Goal: Transaction & Acquisition: Purchase product/service

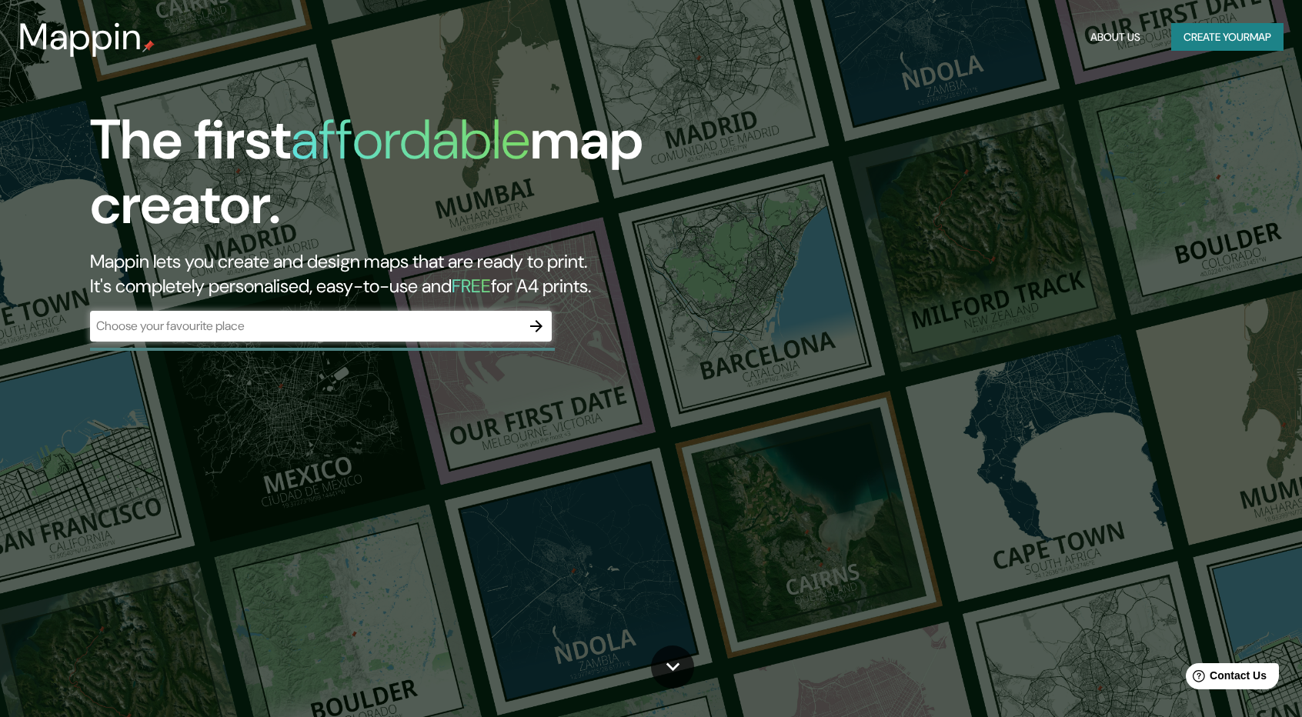
click at [306, 335] on div "​" at bounding box center [321, 326] width 462 height 31
type input "cornell tech"
click at [531, 324] on icon "button" at bounding box center [536, 326] width 18 height 18
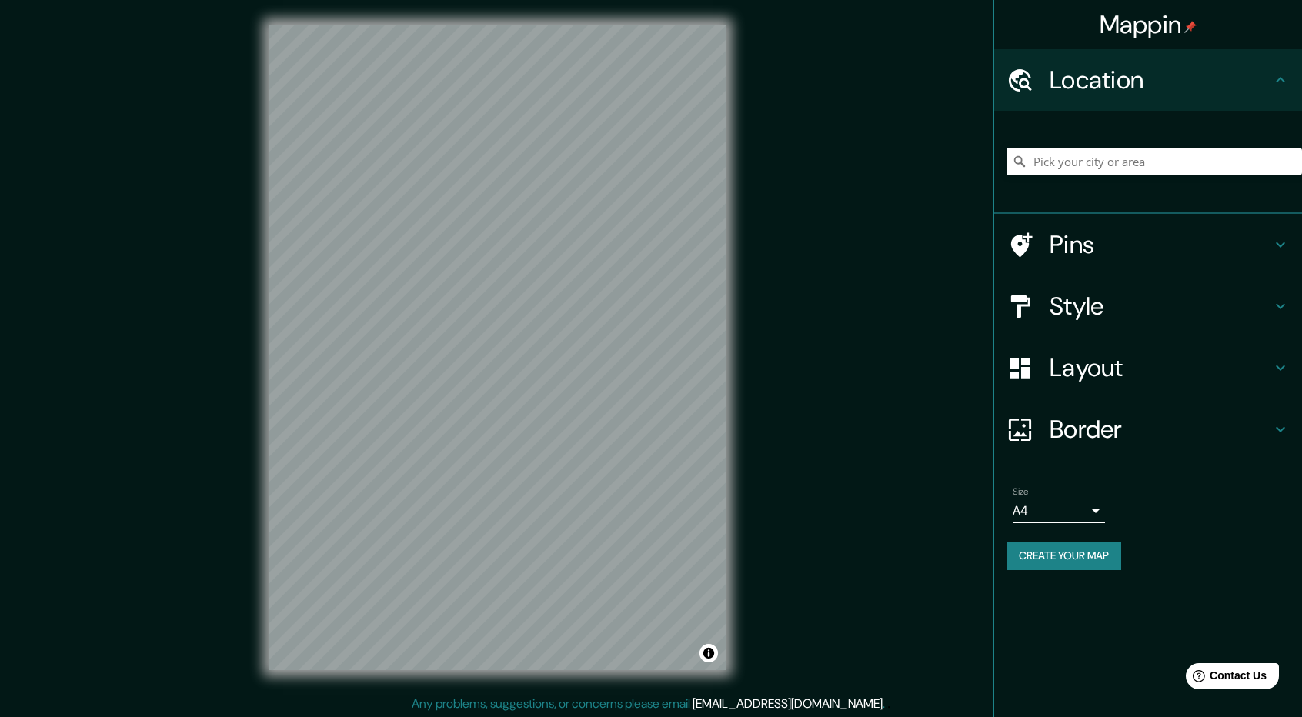
click at [1180, 181] on div at bounding box center [1153, 161] width 295 height 77
click at [1180, 172] on input "Pick your city or area" at bounding box center [1153, 162] width 295 height 28
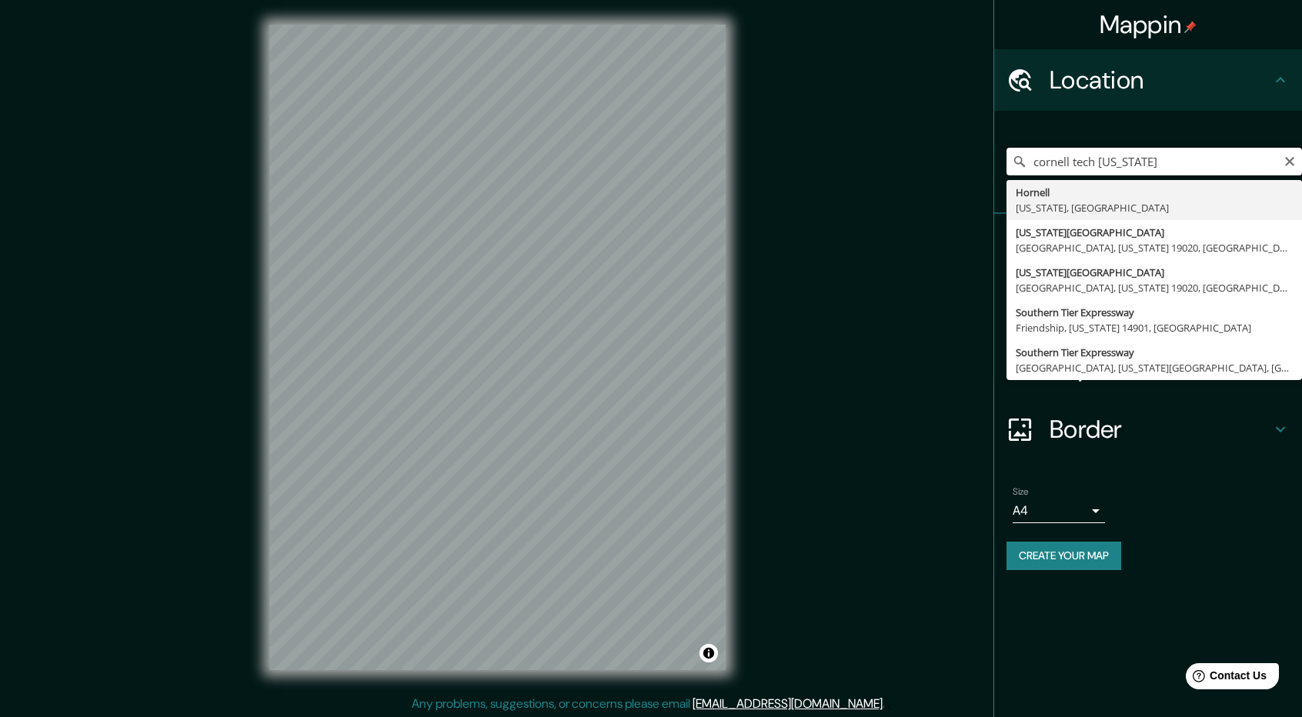
click at [1050, 168] on input "cornell tech [US_STATE]" at bounding box center [1153, 162] width 295 height 28
click at [1079, 162] on input "cornell tech [US_STATE]" at bounding box center [1153, 162] width 295 height 28
click at [1182, 159] on input "cornell tech [US_STATE]" at bounding box center [1153, 162] width 295 height 28
type input "Hornell, [US_STATE], [GEOGRAPHIC_DATA]"
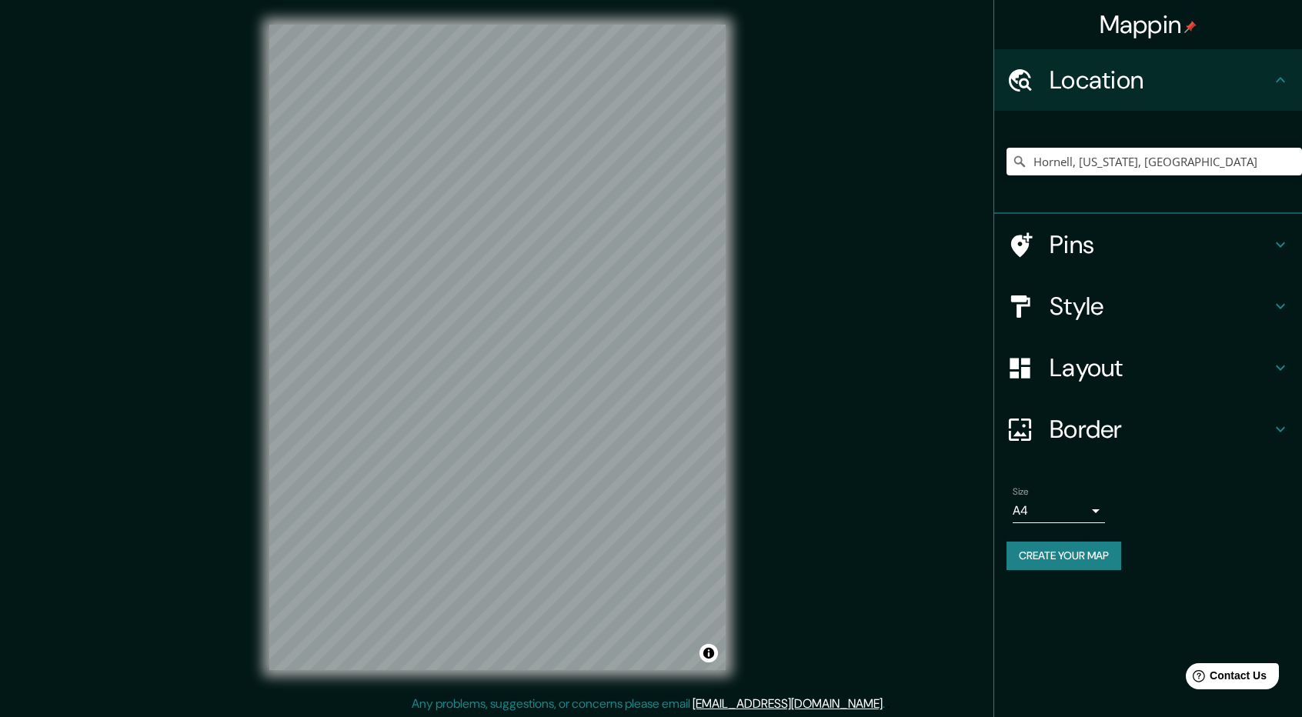
click at [1128, 311] on h4 "Style" at bounding box center [1160, 306] width 222 height 31
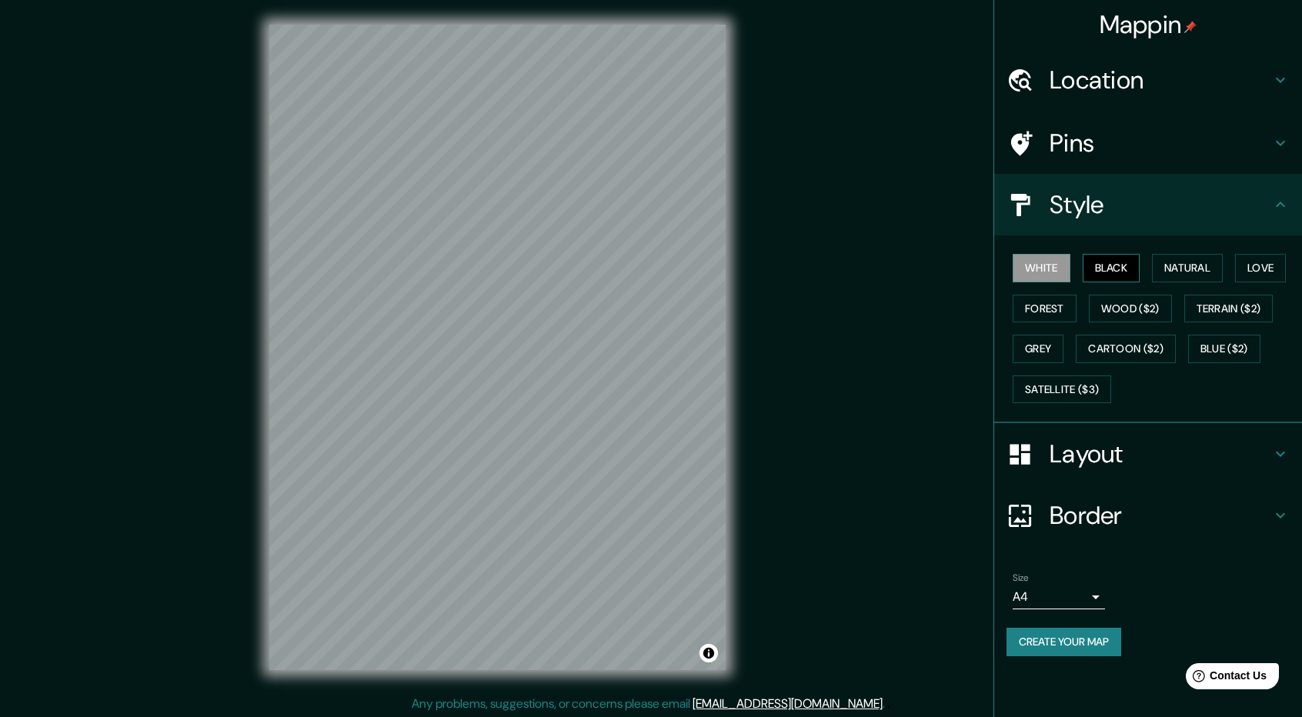
click at [1120, 272] on button "Black" at bounding box center [1111, 268] width 58 height 28
click at [1097, 141] on h4 "Pins" at bounding box center [1160, 143] width 222 height 31
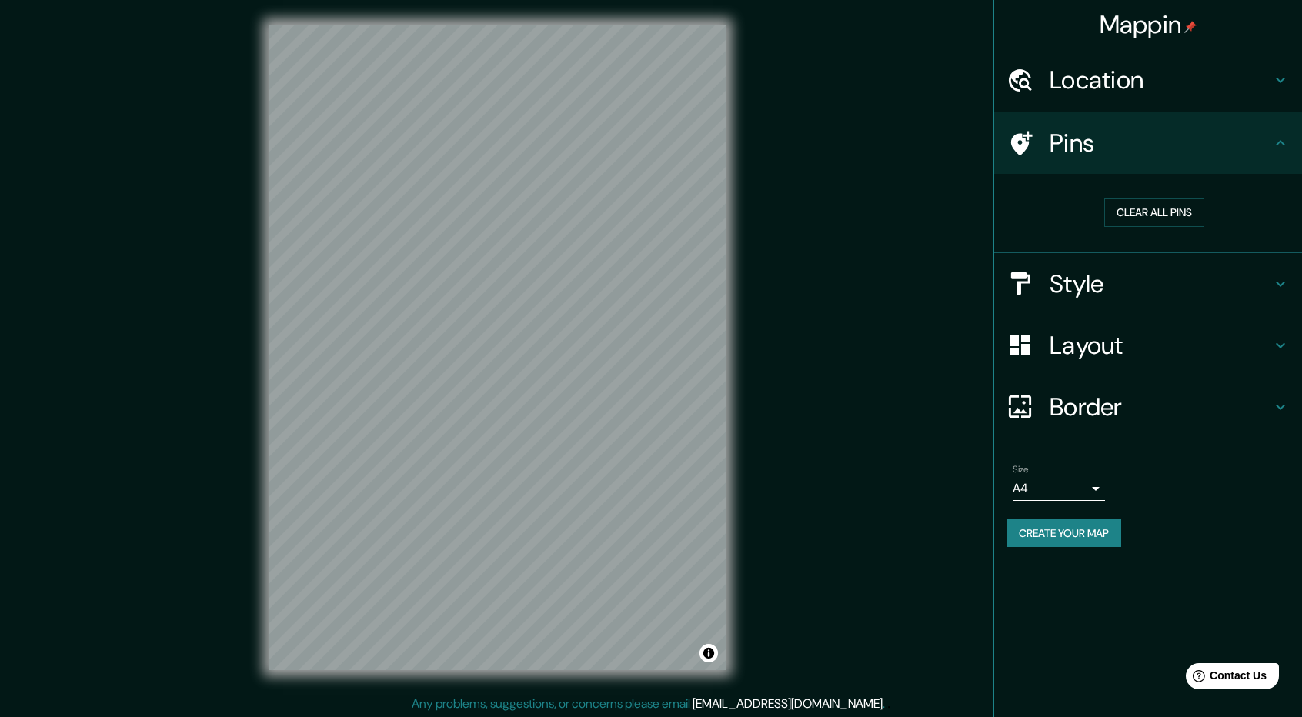
click at [1115, 93] on h4 "Location" at bounding box center [1160, 80] width 222 height 31
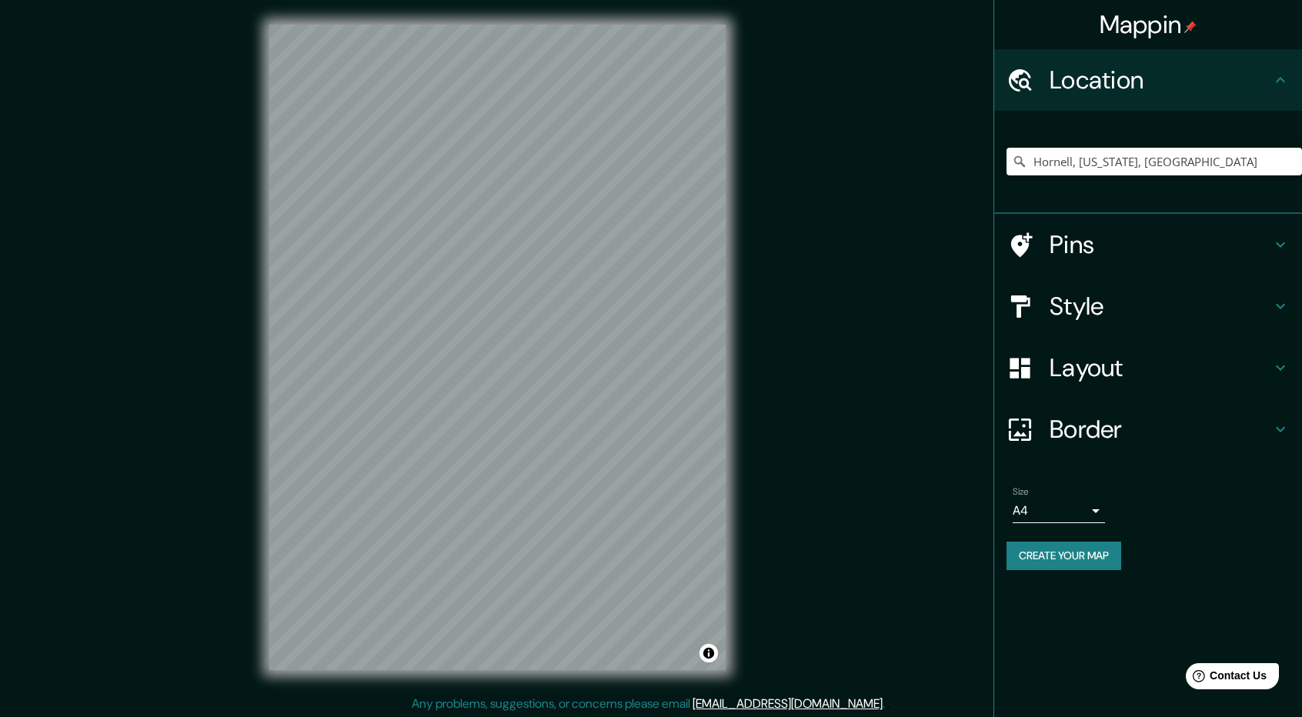
click at [1184, 374] on h4 "Layout" at bounding box center [1160, 367] width 222 height 31
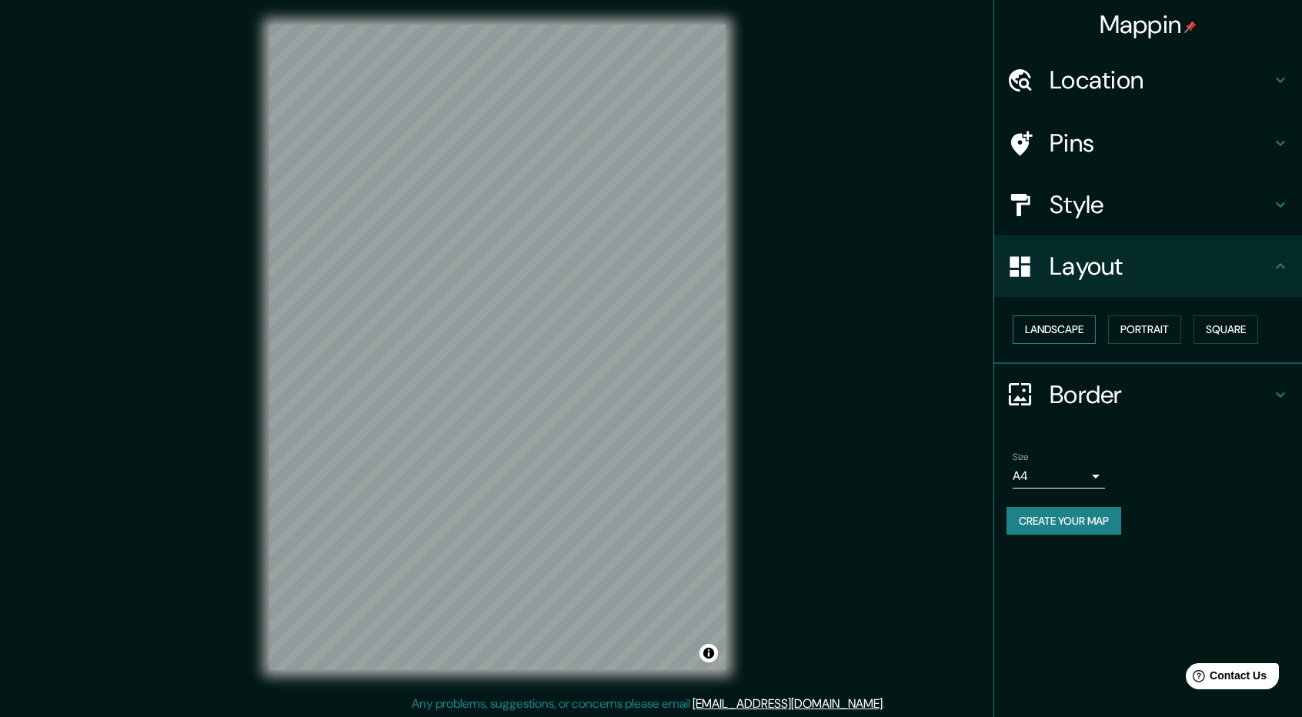
click at [1045, 338] on button "Landscape" at bounding box center [1053, 329] width 83 height 28
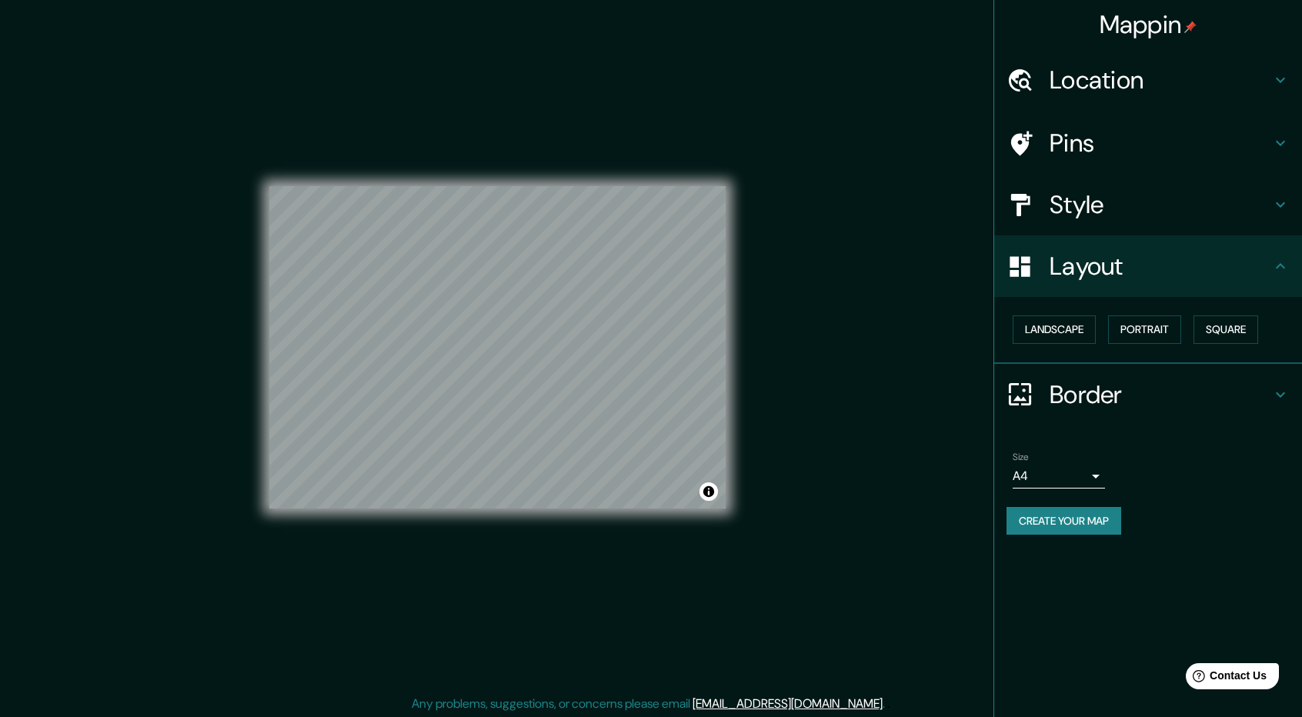
click at [1079, 410] on div "Border" at bounding box center [1148, 395] width 308 height 62
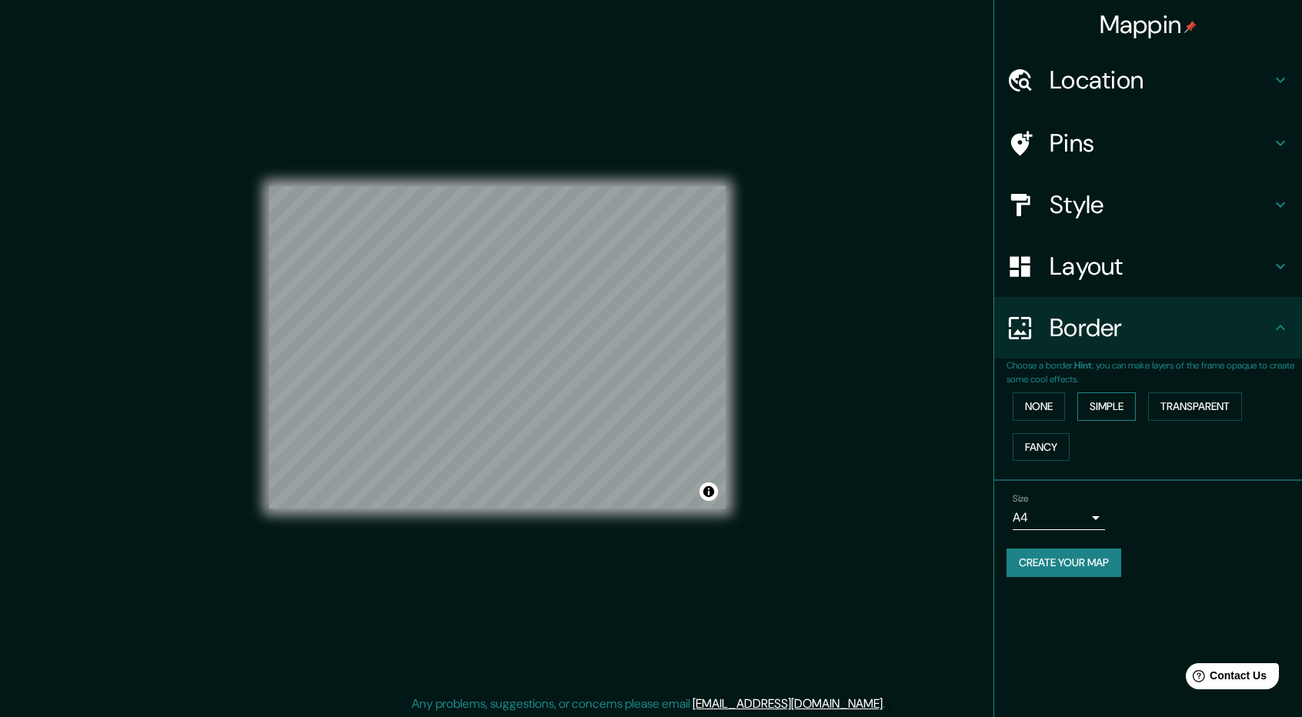
click at [1079, 412] on button "Simple" at bounding box center [1106, 406] width 58 height 28
